Goal: Information Seeking & Learning: Learn about a topic

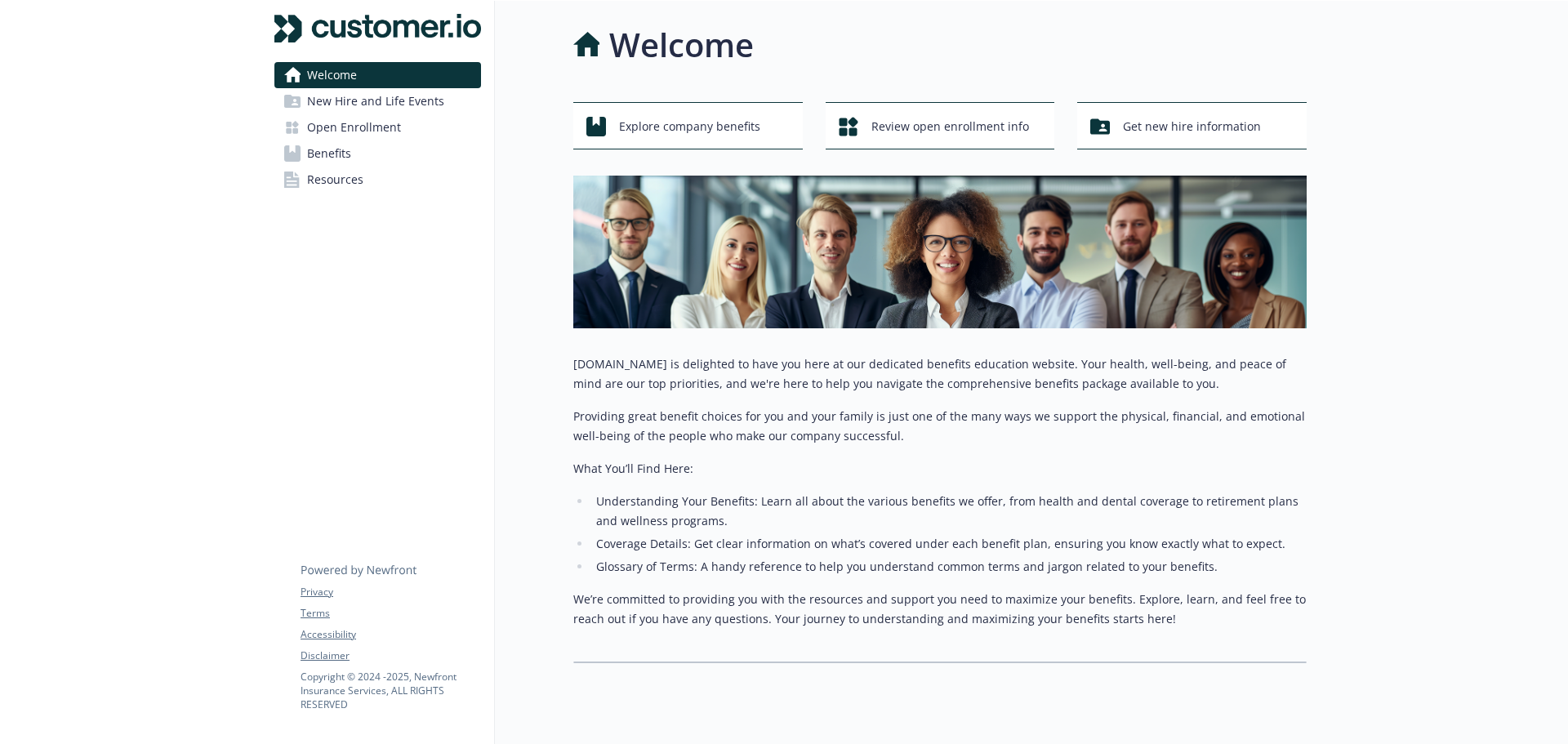
click at [402, 105] on span "New Hire and Life Events" at bounding box center [375, 101] width 137 height 26
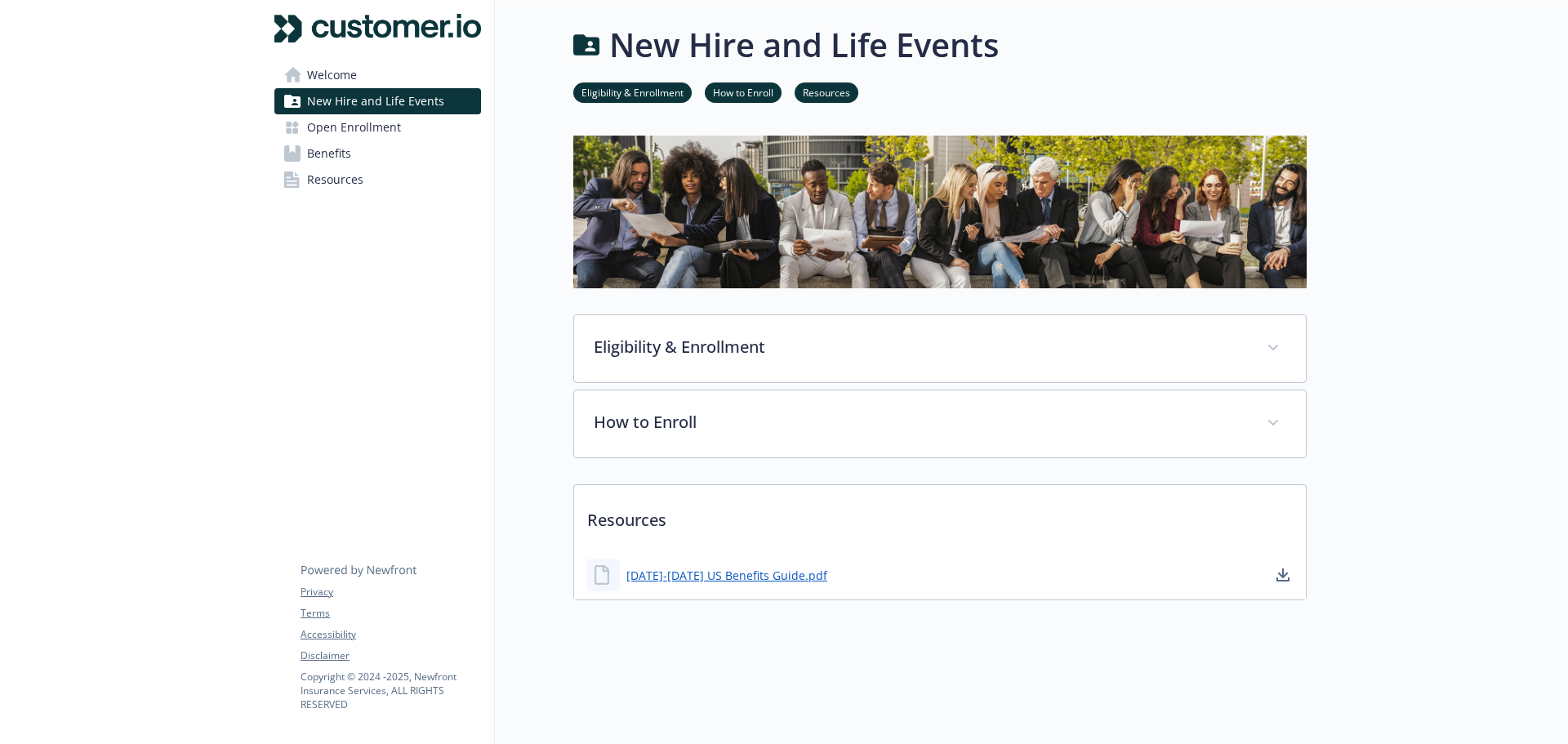
click at [405, 123] on link "Open Enrollment" at bounding box center [377, 127] width 207 height 26
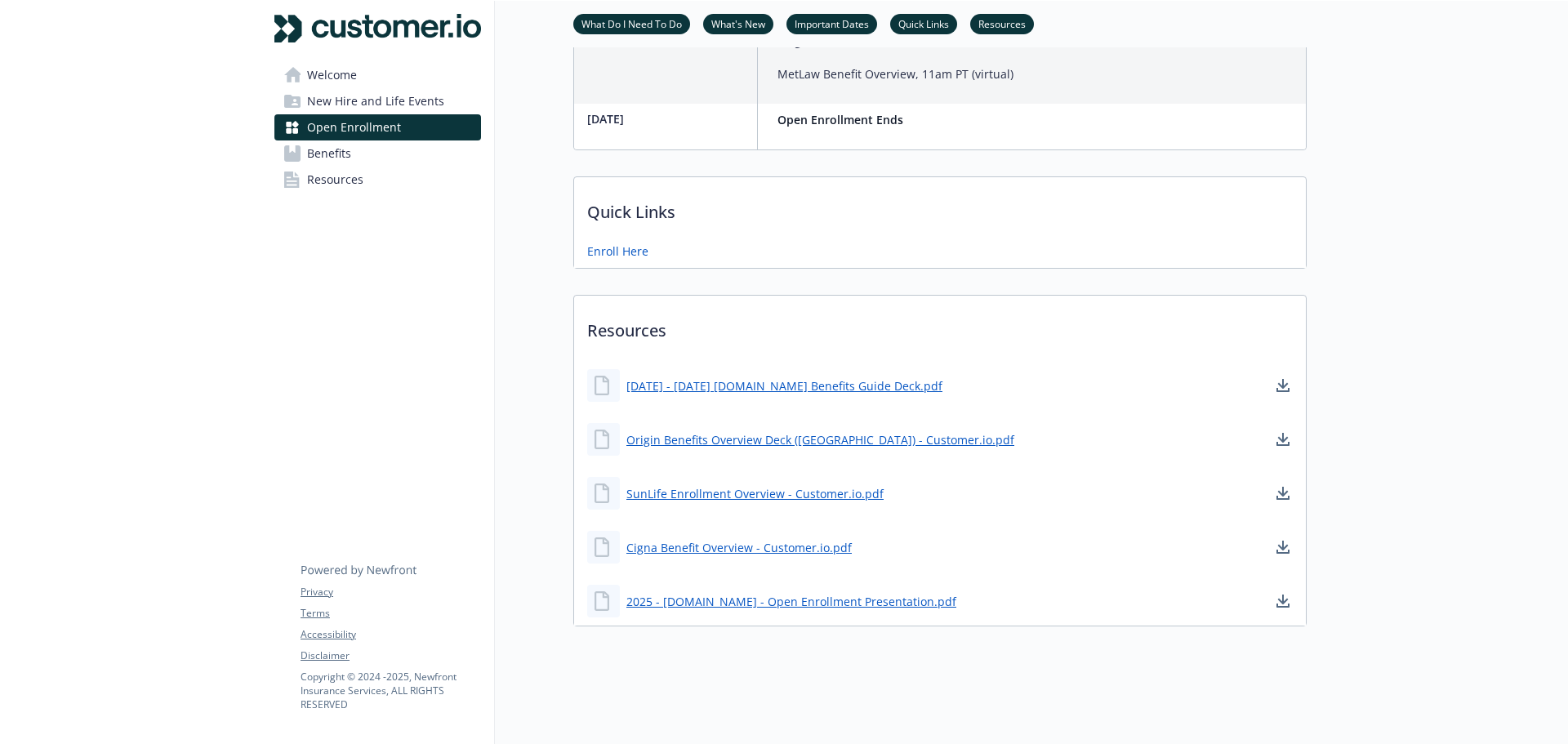
scroll to position [980, 0]
click at [781, 608] on link "2025 - [DOMAIN_NAME] - Open Enrollment Presentation.pdf" at bounding box center [793, 601] width 333 height 20
click at [587, 475] on div "Resources [DATE] - [DATE] [DOMAIN_NAME] Benefits Guide Deck.pdf Origin Benefits…" at bounding box center [939, 460] width 733 height 331
click at [731, 391] on link "[DATE] - [DATE] [DOMAIN_NAME] Benefits Guide Deck.pdf" at bounding box center [786, 386] width 319 height 20
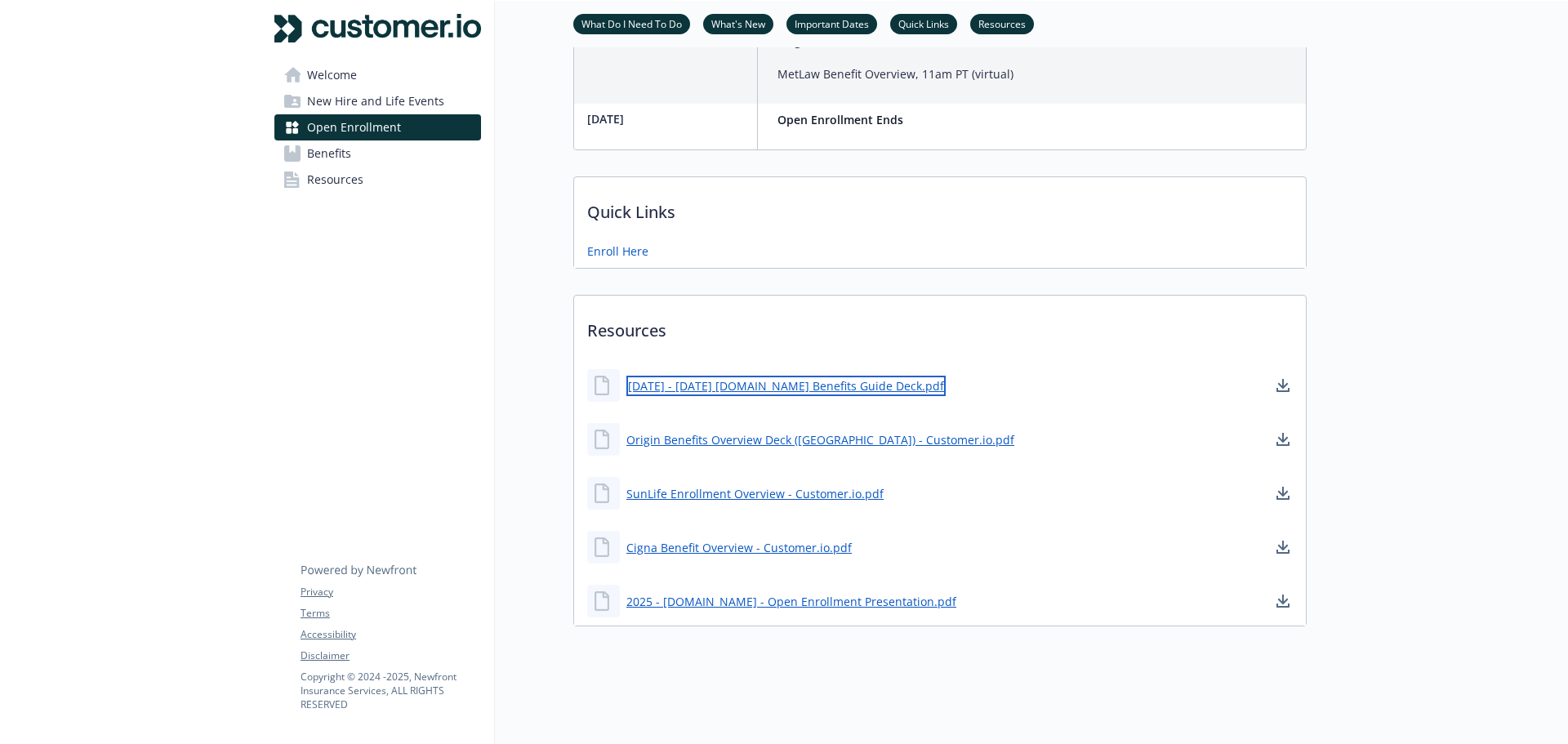
click at [735, 393] on link "[DATE] - [DATE] [DOMAIN_NAME] Benefits Guide Deck.pdf" at bounding box center [786, 386] width 319 height 20
